Goal: Complete application form

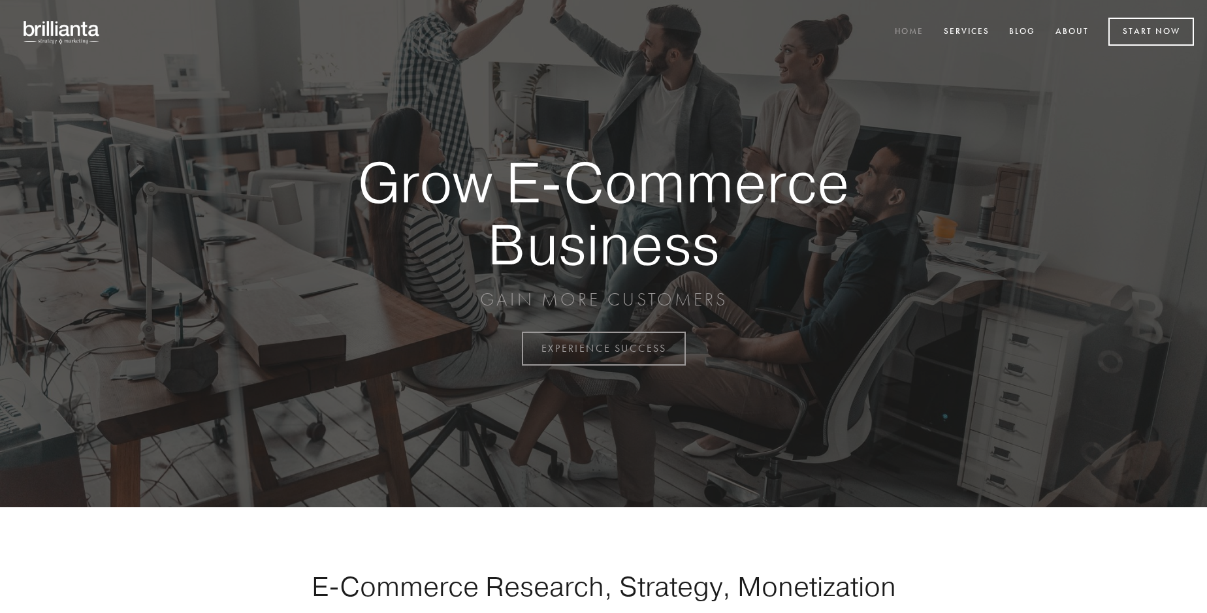
scroll to position [3424, 0]
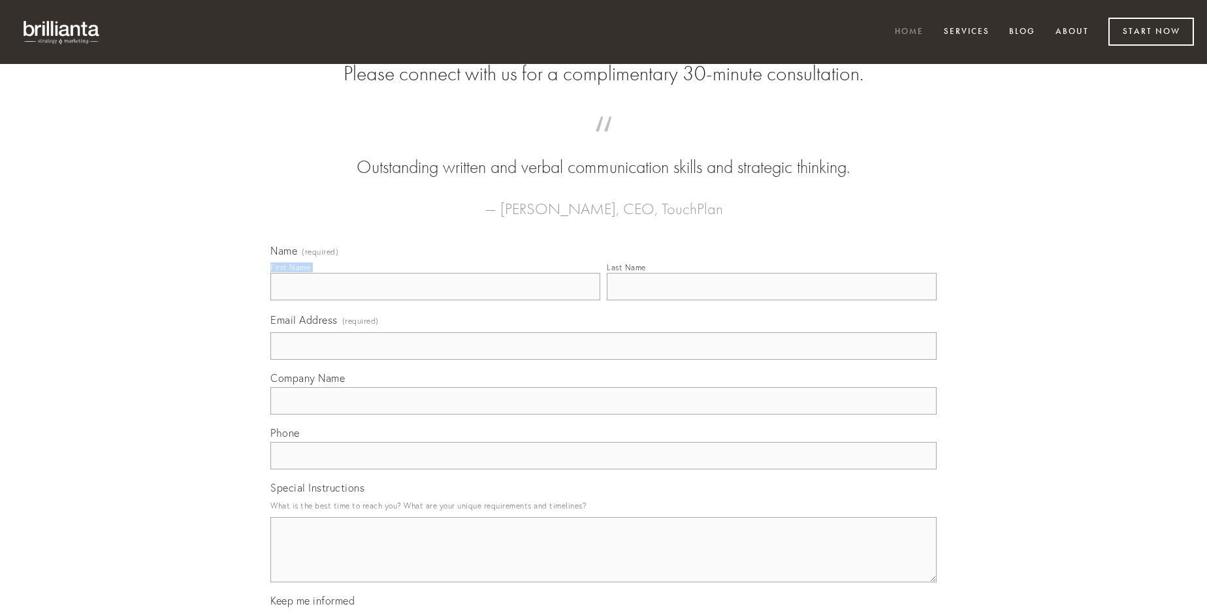
type input "[PERSON_NAME]"
click at [772, 301] on input "Last Name" at bounding box center [772, 286] width 330 height 27
type input "[PERSON_NAME]"
click at [604, 360] on input "Email Address (required)" at bounding box center [603, 346] width 666 height 27
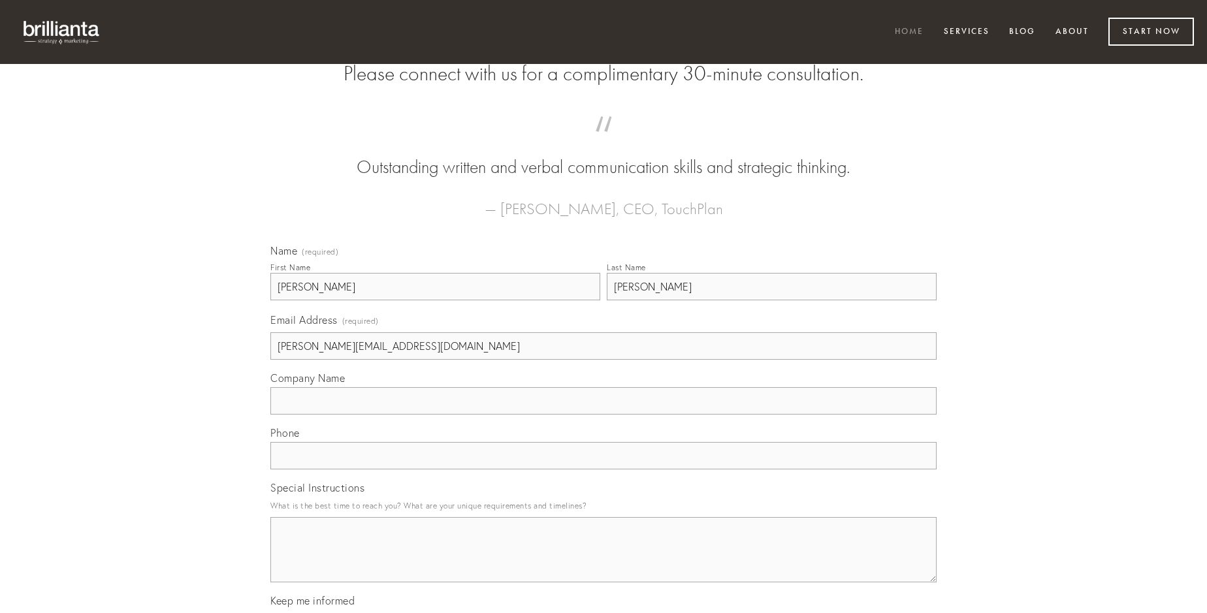
type input "[PERSON_NAME][EMAIL_ADDRESS][DOMAIN_NAME]"
click at [604, 415] on input "Company Name" at bounding box center [603, 400] width 666 height 27
type input "aperte"
click at [604, 470] on input "text" at bounding box center [603, 455] width 666 height 27
click at [604, 562] on textarea "Special Instructions" at bounding box center [603, 549] width 666 height 65
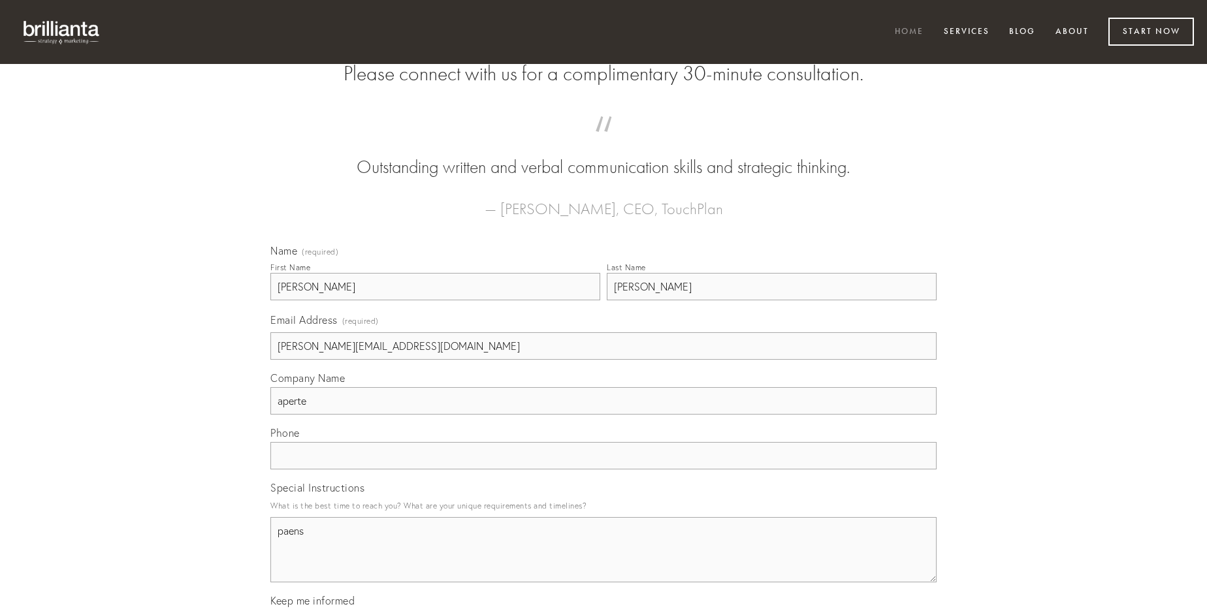
type textarea "paens"
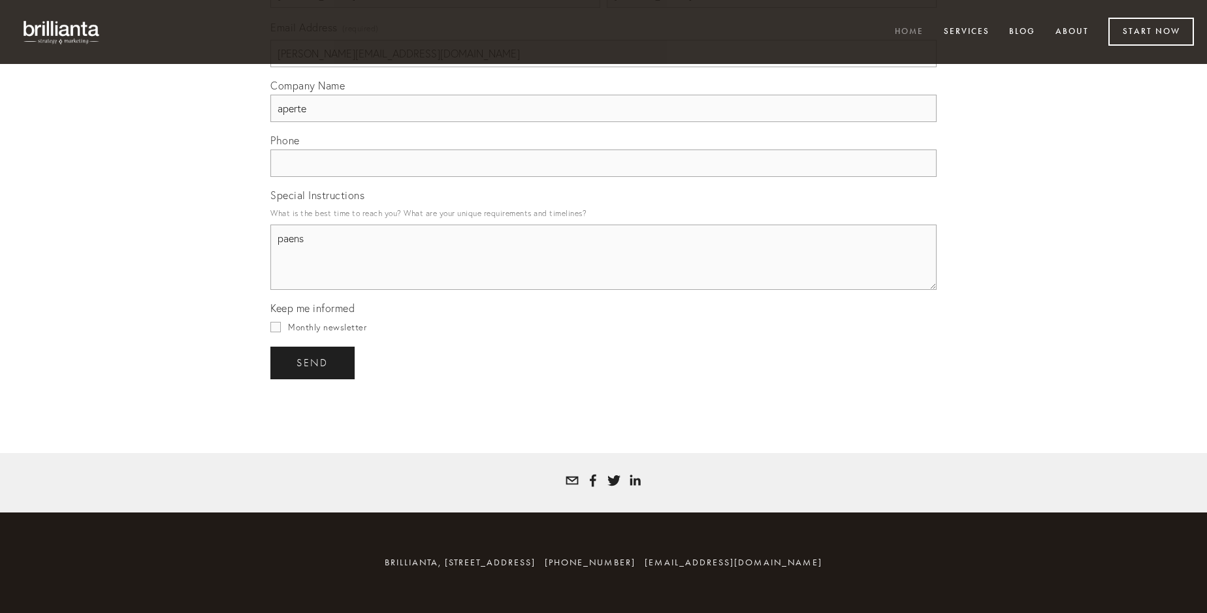
click at [314, 363] on span "send" at bounding box center [313, 363] width 32 height 12
